Goal: Task Accomplishment & Management: Use online tool/utility

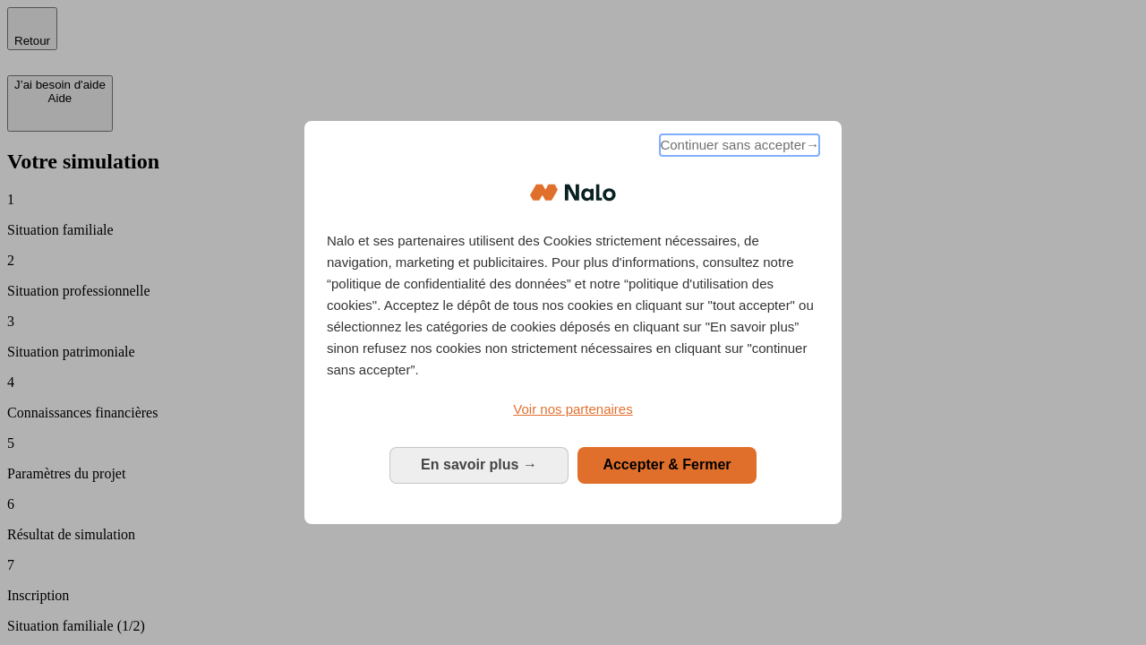
click at [738, 148] on span "Continuer sans accepter →" at bounding box center [739, 144] width 159 height 21
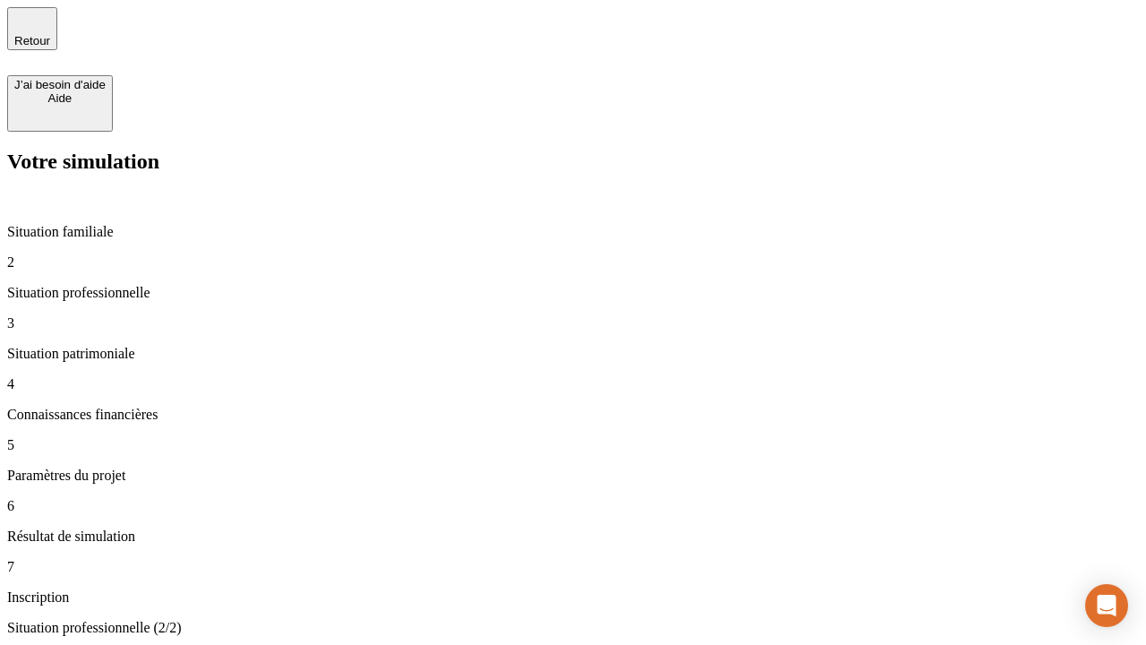
type input "30 000"
